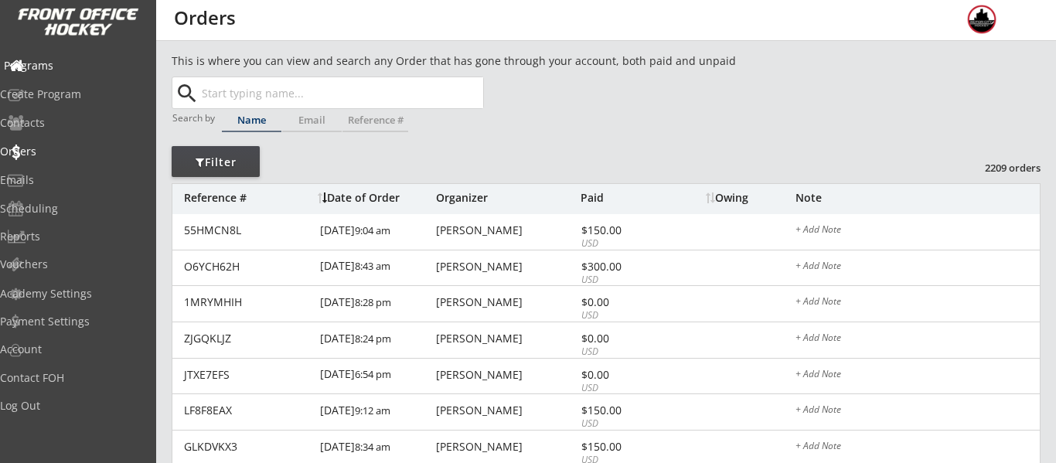
click at [70, 70] on div "Programs" at bounding box center [73, 65] width 139 height 11
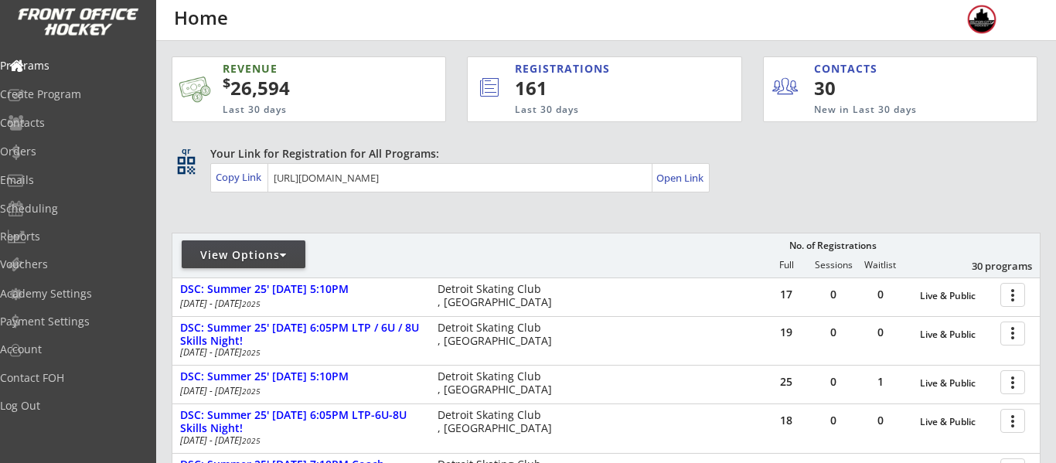
click at [266, 253] on div "View Options" at bounding box center [244, 254] width 124 height 15
select select ""Upcoming Programs""
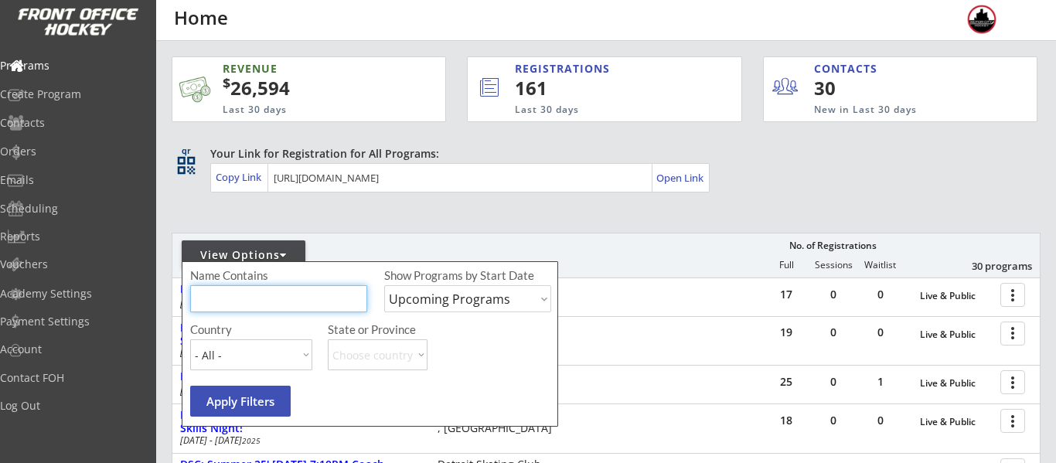
click at [283, 307] on input "input" at bounding box center [278, 298] width 177 height 27
type input "camp"
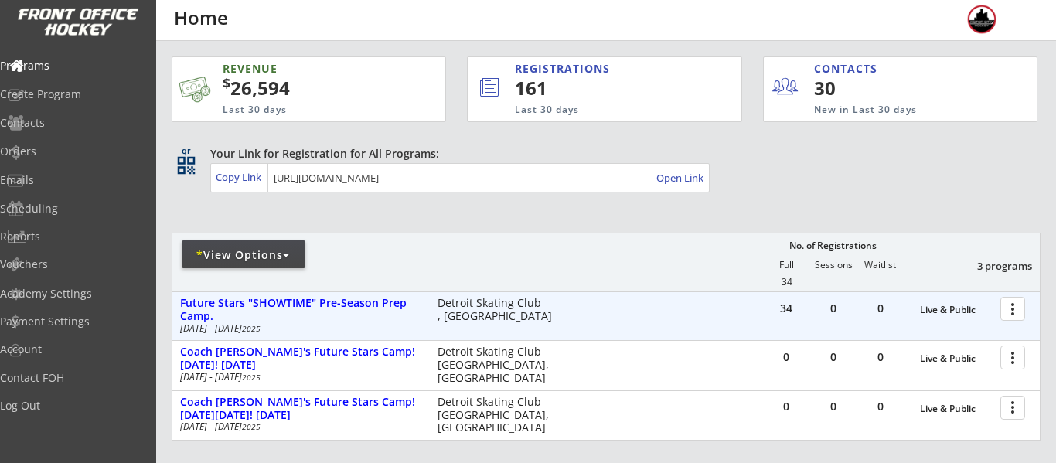
click at [1011, 305] on div at bounding box center [1014, 307] width 27 height 27
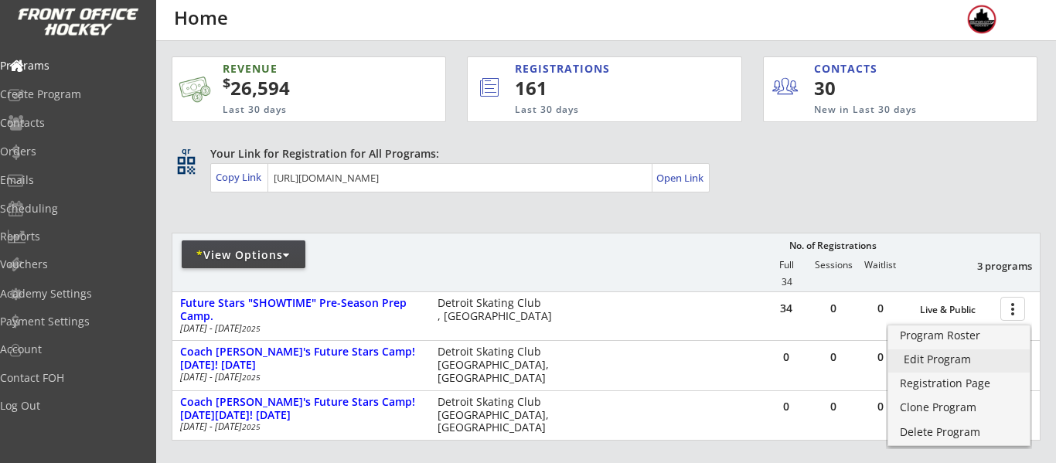
click at [969, 355] on div "Edit Program" at bounding box center [958, 359] width 111 height 11
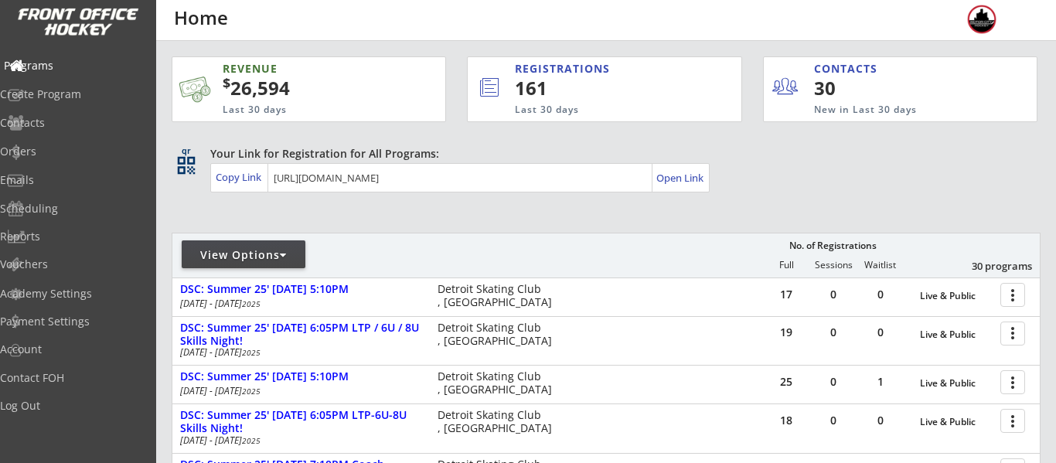
click at [53, 72] on div "Programs" at bounding box center [73, 66] width 147 height 27
click at [53, 73] on div "Programs" at bounding box center [73, 66] width 147 height 27
